Goal: Task Accomplishment & Management: Use online tool/utility

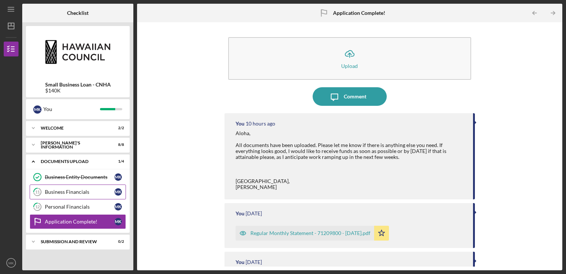
click at [51, 191] on div "Business Financials" at bounding box center [80, 192] width 70 height 6
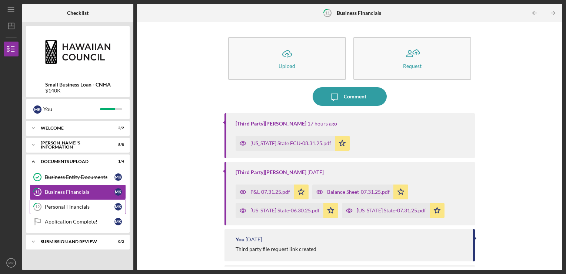
click at [51, 204] on div "Personal Financials" at bounding box center [80, 206] width 70 height 6
